Goal: Task Accomplishment & Management: Use online tool/utility

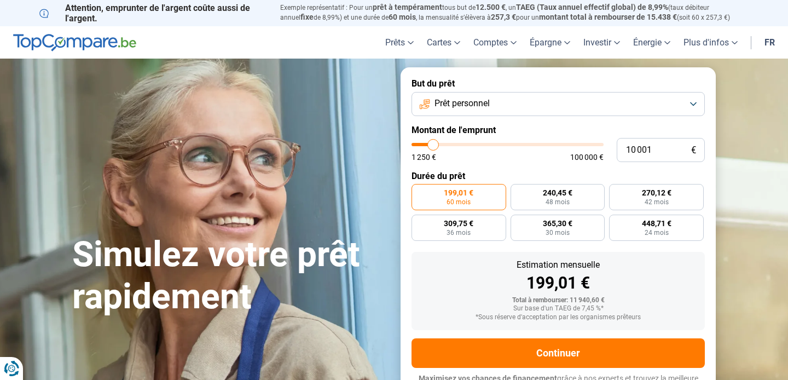
click at [463, 108] on span "Prêt personnel" at bounding box center [461, 103] width 55 height 12
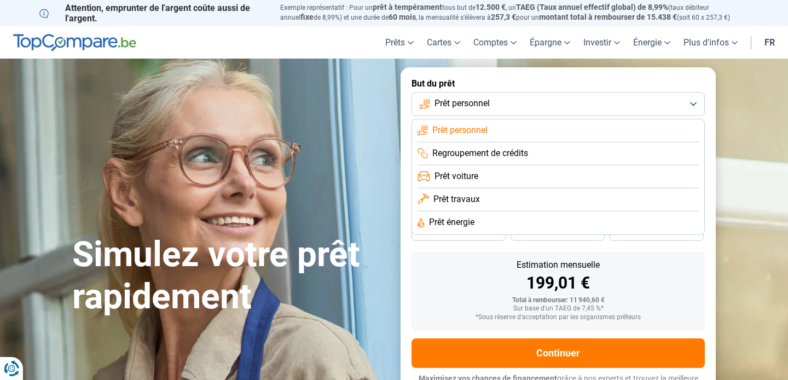
click at [462, 200] on span "Prêt travaux" at bounding box center [456, 199] width 46 height 12
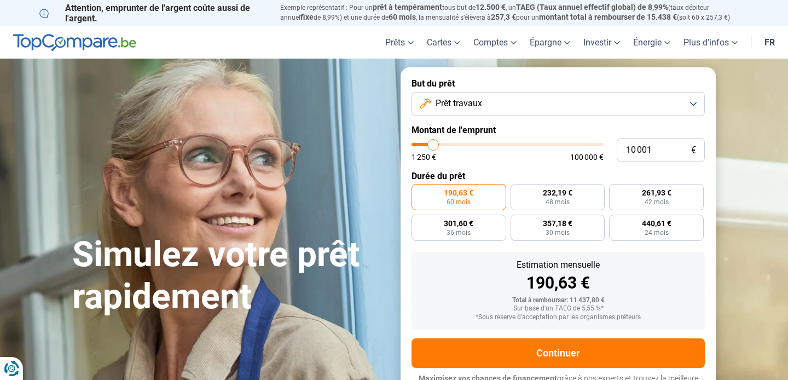
scroll to position [15, 0]
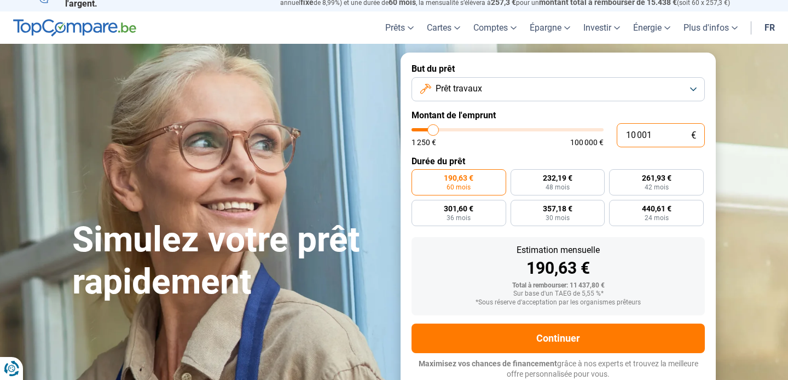
click at [640, 136] on input "10 001" at bounding box center [660, 135] width 88 height 24
type input "2"
type input "1250"
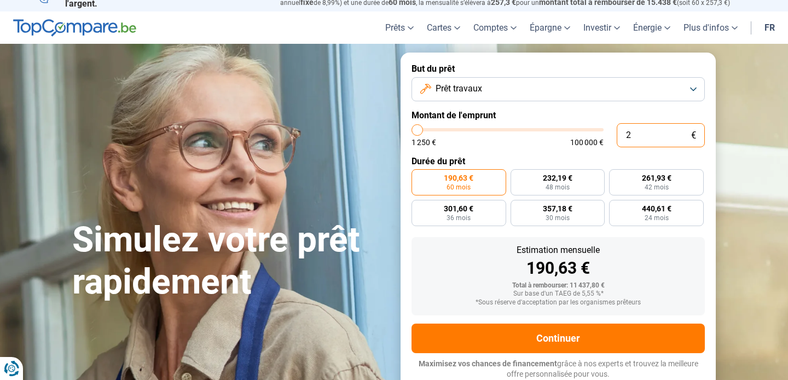
type input "25"
type input "1250"
type input "250"
type input "1250"
type input "2 500"
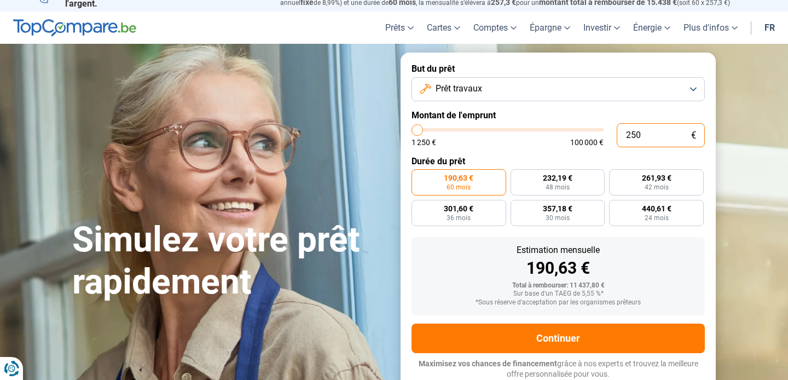
type input "2500"
type input "25 000"
type input "25000"
radio input "false"
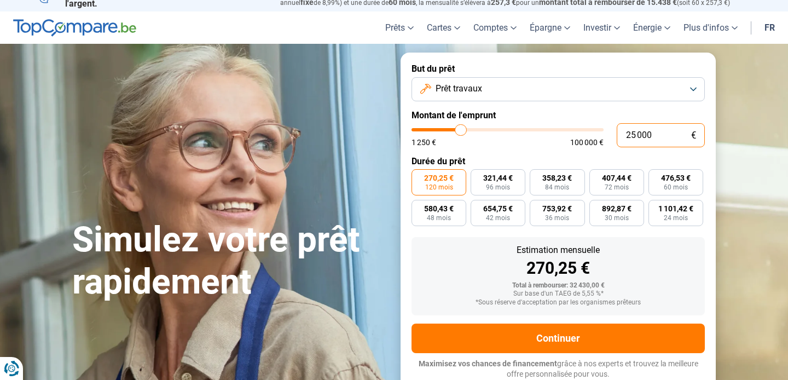
click at [632, 131] on input "25 000" at bounding box center [660, 135] width 88 height 24
type input "2 000"
type input "2000"
type input "20 000"
type input "20000"
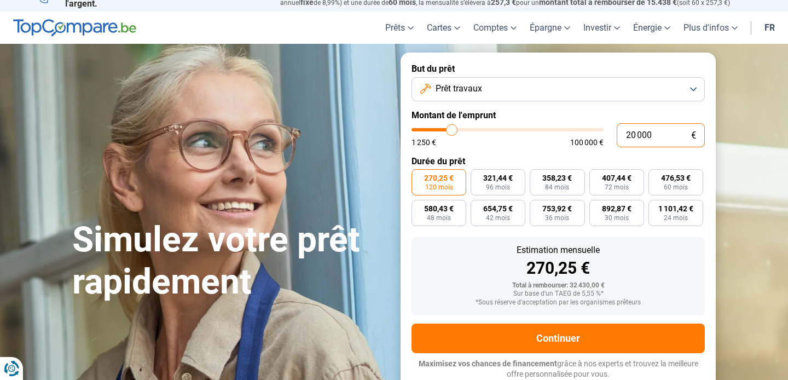
radio input "true"
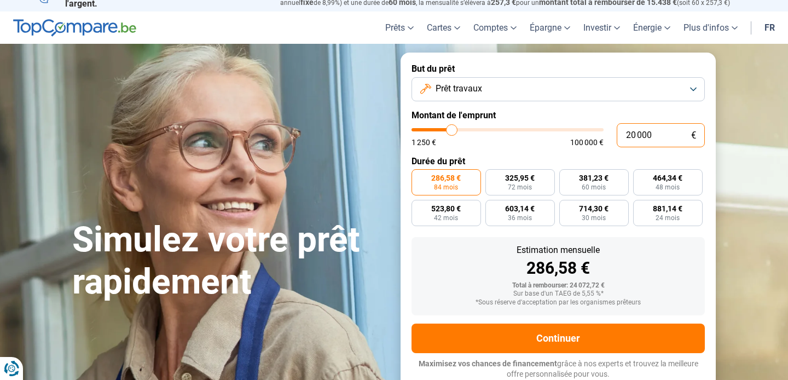
type input "20 000"
